Goal: Task Accomplishment & Management: Complete application form

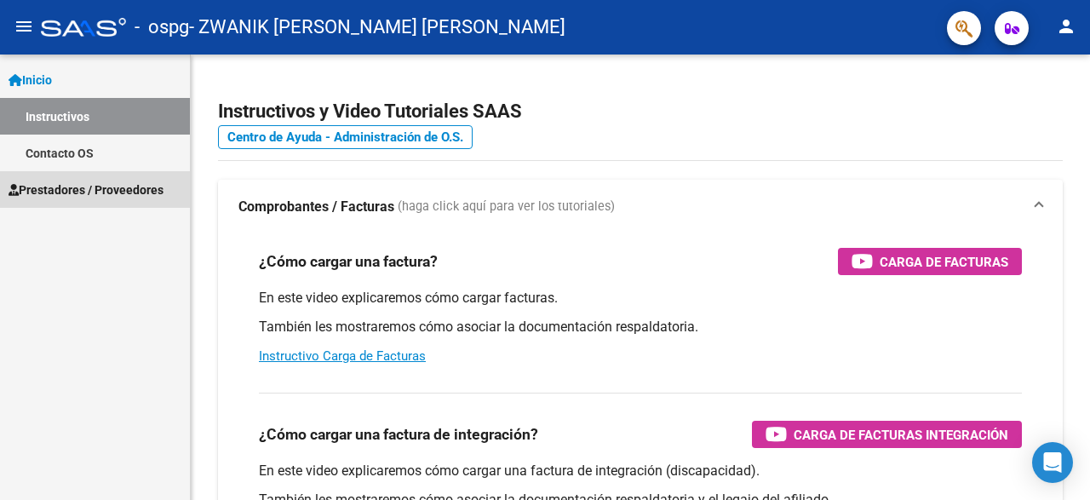
click at [94, 193] on span "Prestadores / Proveedores" at bounding box center [86, 189] width 155 height 19
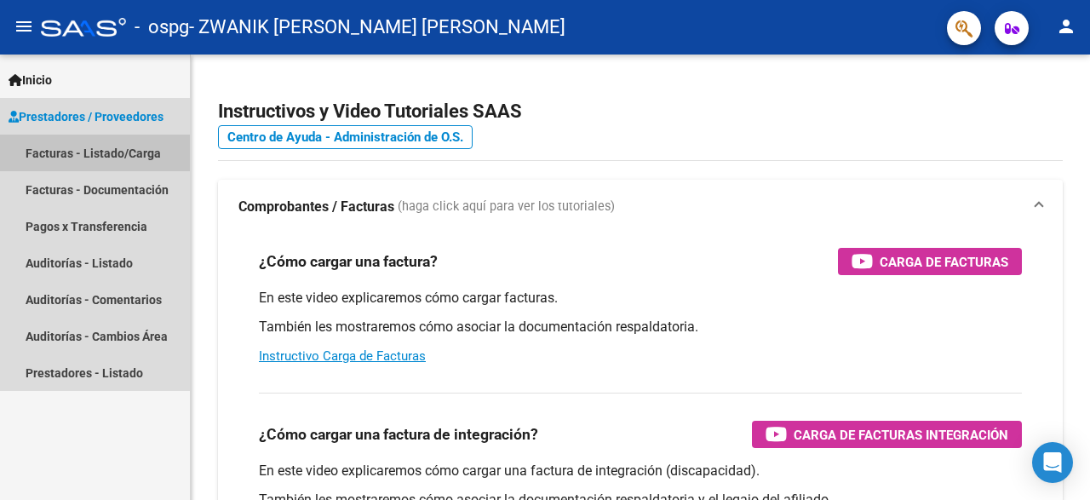
click at [127, 155] on link "Facturas - Listado/Carga" at bounding box center [95, 152] width 190 height 37
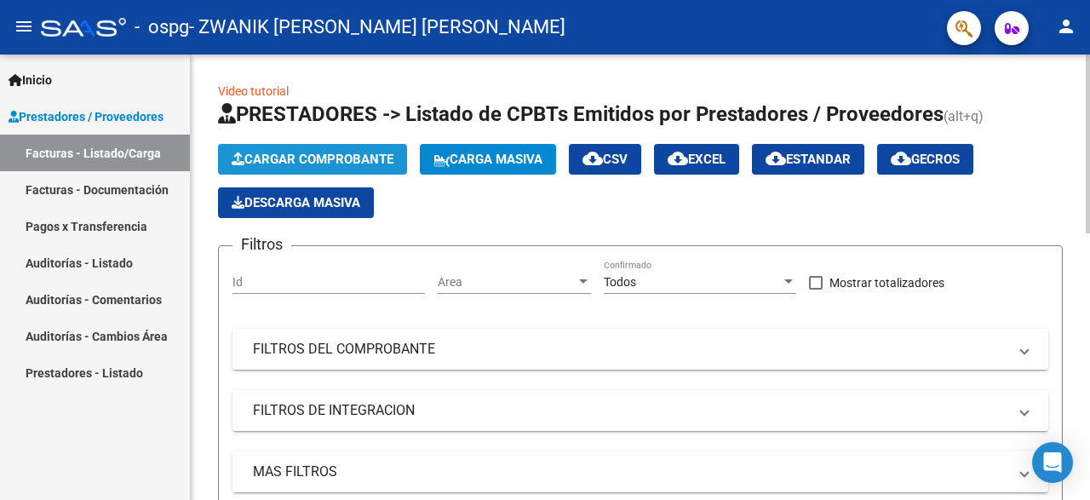
click at [326, 159] on span "Cargar Comprobante" at bounding box center [313, 159] width 162 height 15
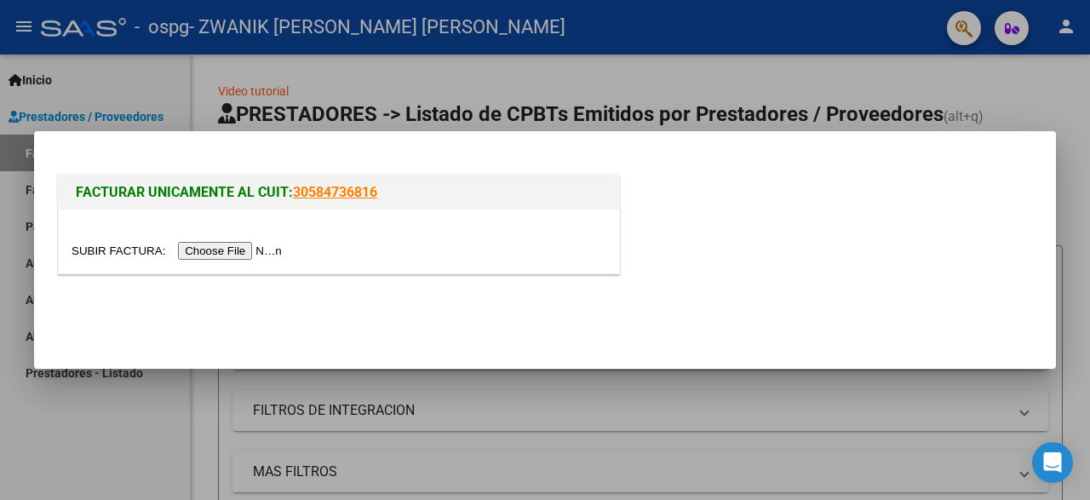
click at [110, 248] on input "file" at bounding box center [179, 251] width 215 height 18
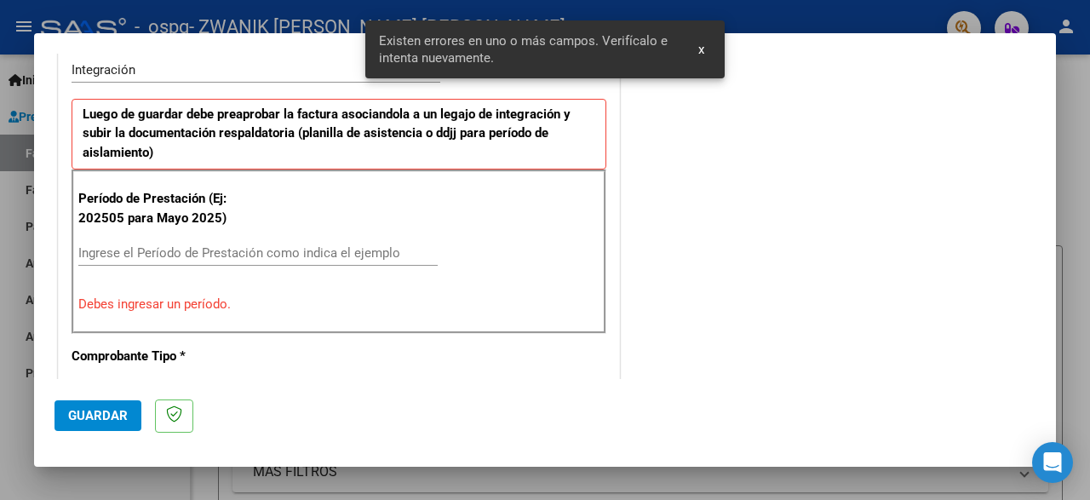
scroll to position [430, 0]
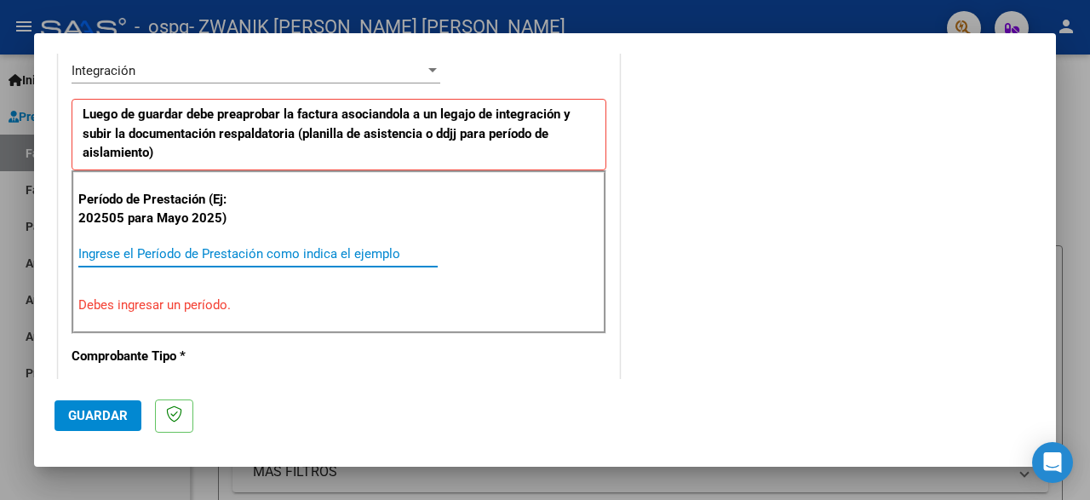
click at [118, 248] on input "Ingrese el Período de Prestación como indica el ejemplo" at bounding box center [257, 253] width 359 height 15
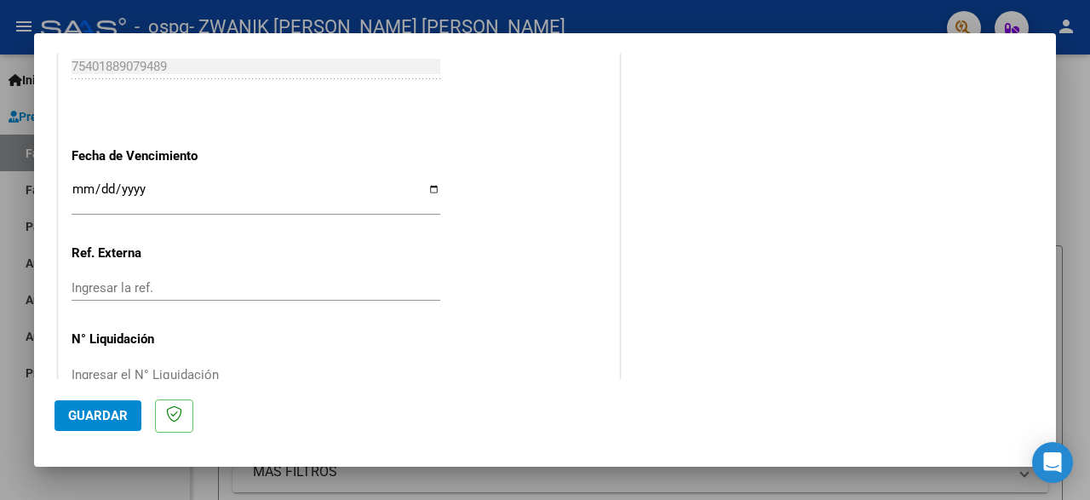
scroll to position [1188, 0]
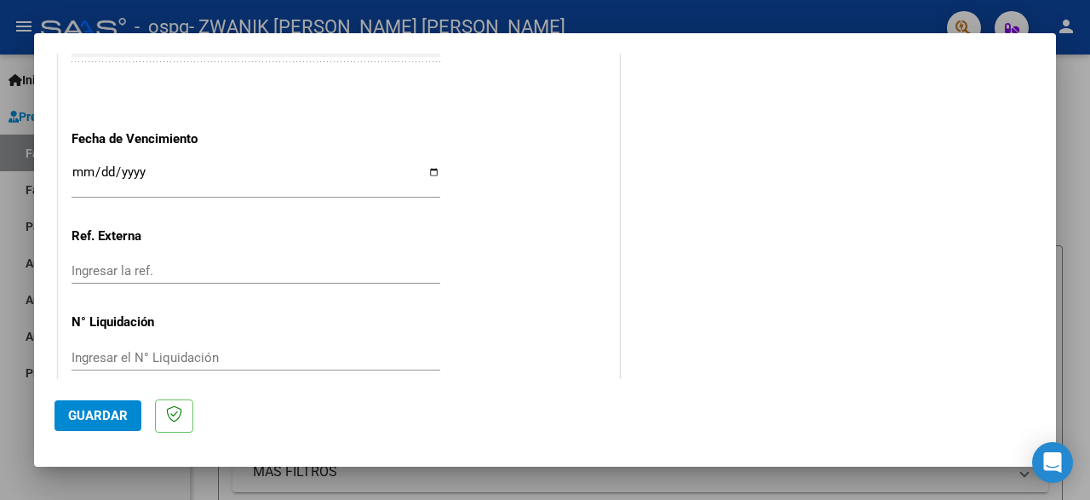
type input "202509"
click at [432, 165] on input "Ingresar la fecha" at bounding box center [256, 178] width 369 height 27
type input "[DATE]"
click at [115, 419] on span "Guardar" at bounding box center [98, 415] width 60 height 15
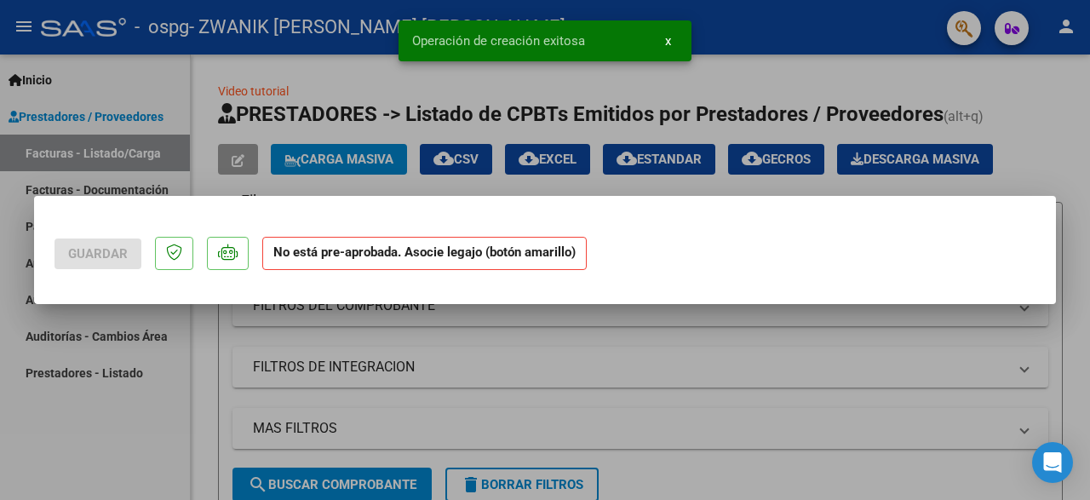
scroll to position [0, 0]
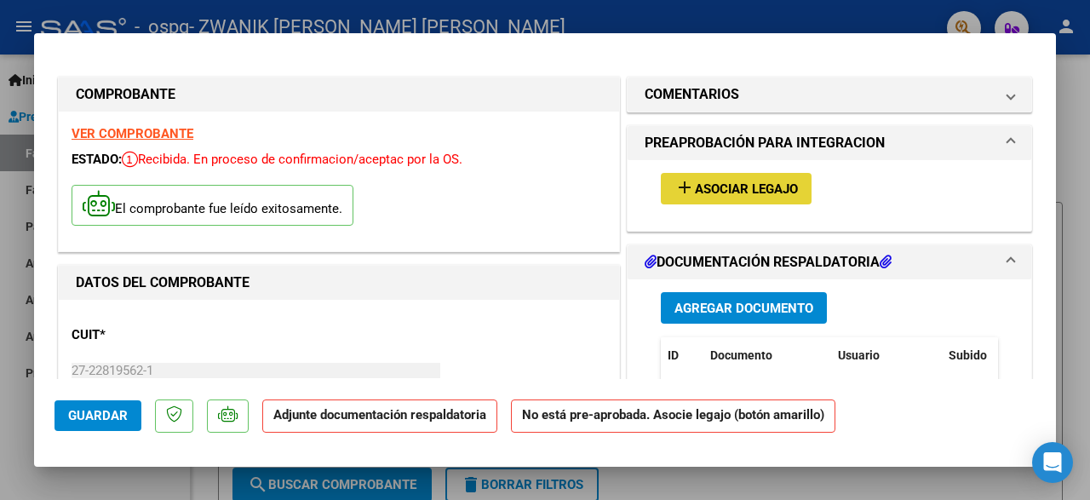
click at [742, 187] on span "Asociar Legajo" at bounding box center [746, 188] width 103 height 15
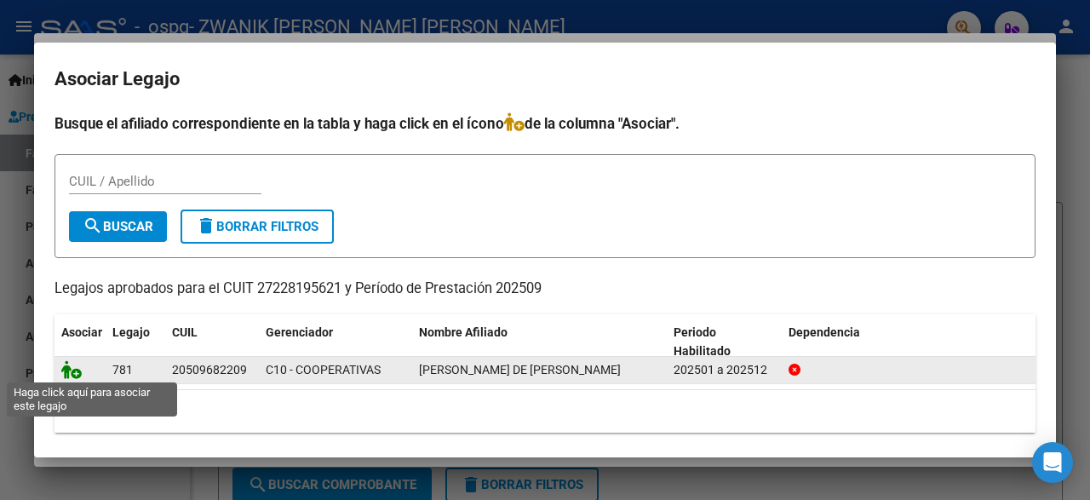
click at [69, 373] on icon at bounding box center [71, 369] width 20 height 19
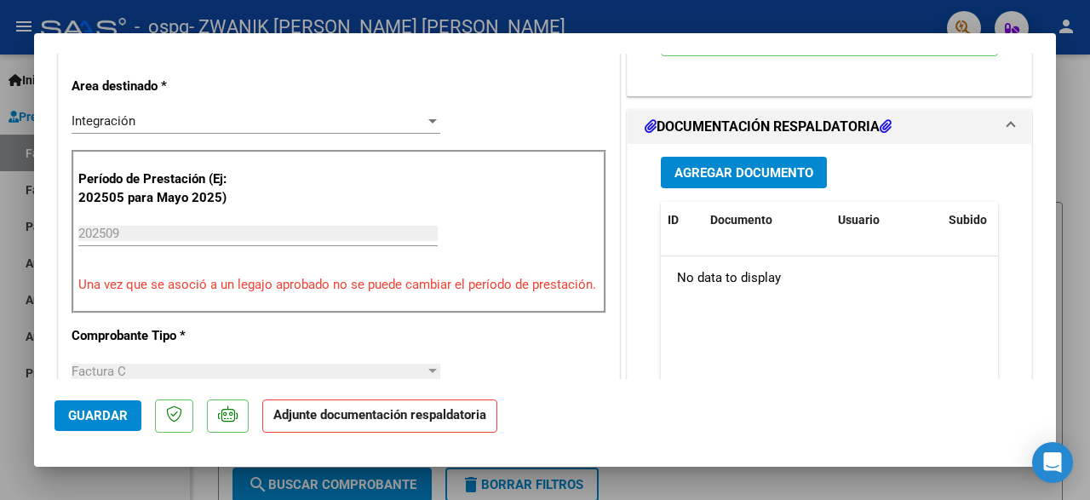
scroll to position [415, 0]
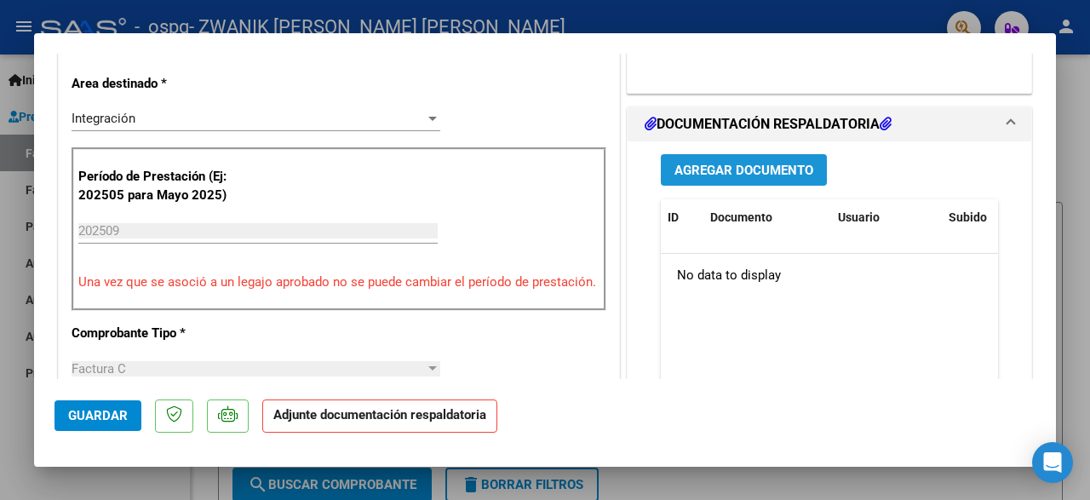
click at [735, 163] on span "Agregar Documento" at bounding box center [743, 170] width 139 height 15
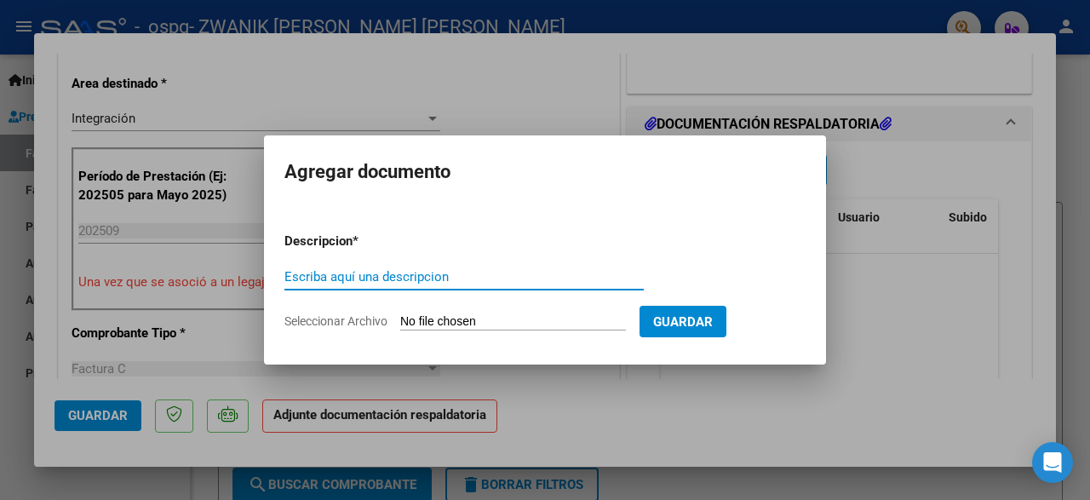
click at [374, 275] on input "Escriba aquí una descripcion" at bounding box center [463, 276] width 359 height 15
type input "planilla de asistencia"
click at [438, 318] on input "Seleccionar Archivo" at bounding box center [513, 322] width 226 height 16
type input "C:\fakepath\[PERSON_NAME].pdf"
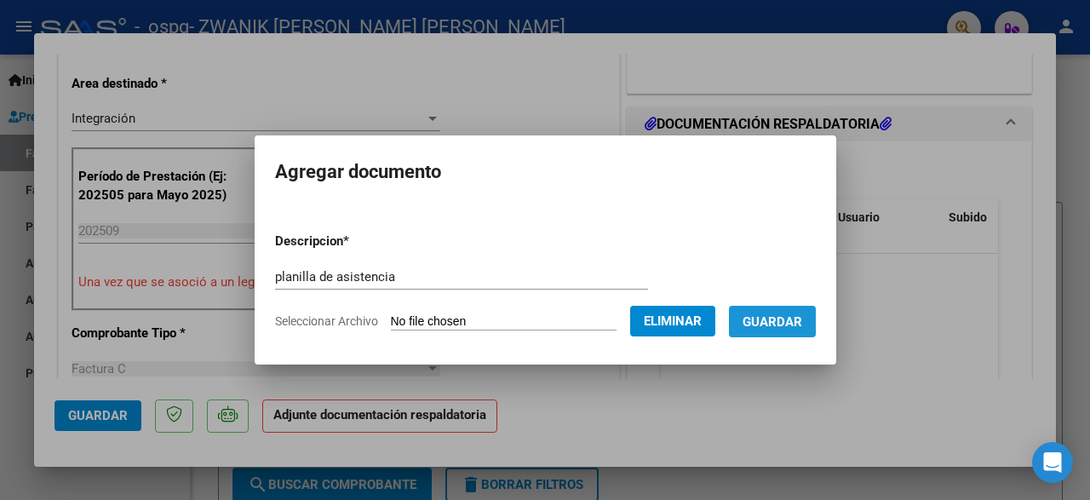
click at [776, 318] on span "Guardar" at bounding box center [772, 321] width 60 height 15
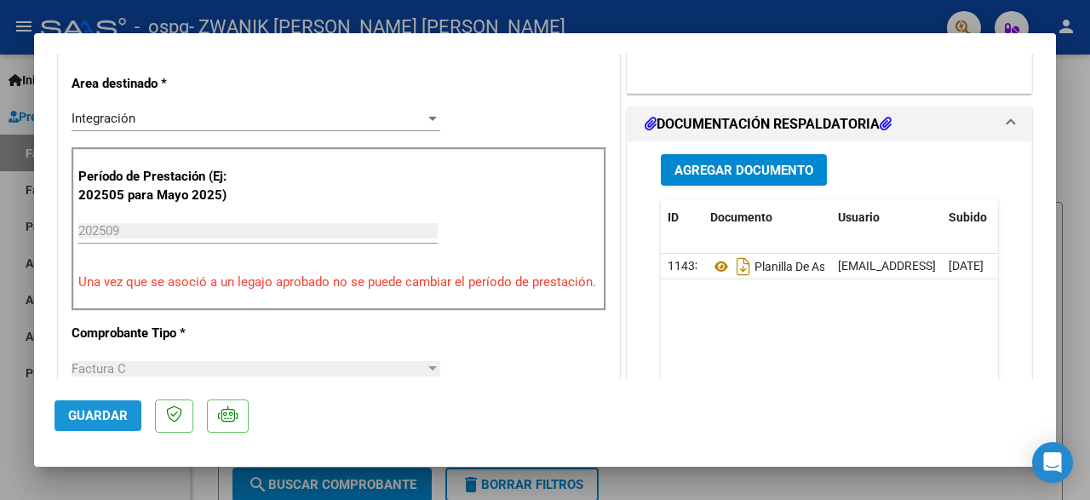
click at [105, 415] on span "Guardar" at bounding box center [98, 415] width 60 height 15
click at [1081, 112] on div at bounding box center [545, 250] width 1090 height 500
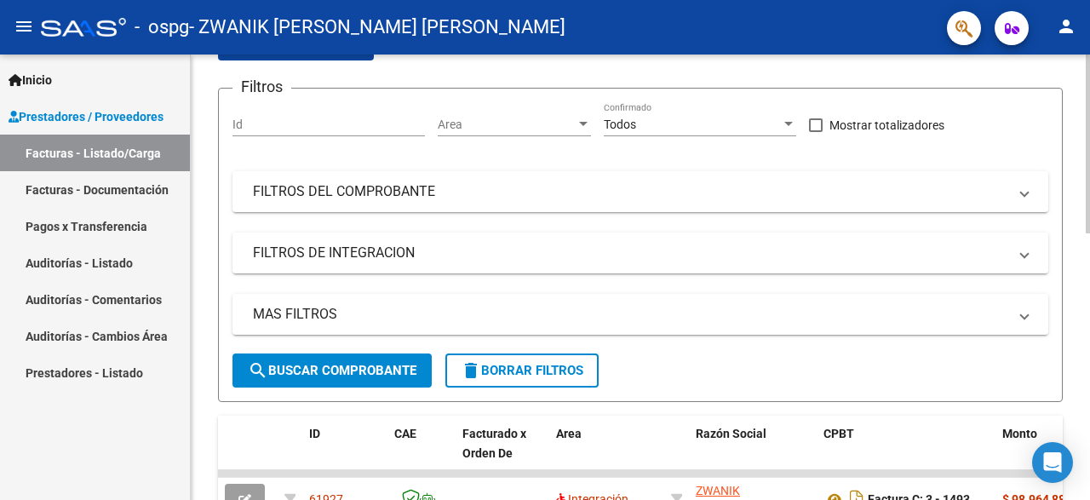
scroll to position [0, 0]
